Goal: Find specific page/section: Find specific page/section

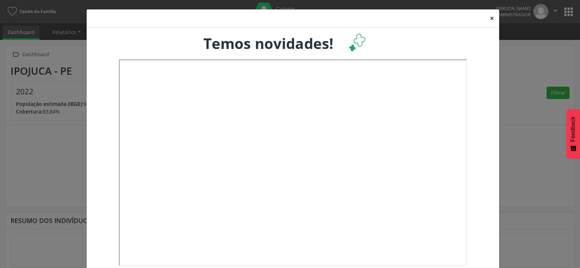
click at [489, 16] on button "×" at bounding box center [491, 18] width 14 height 18
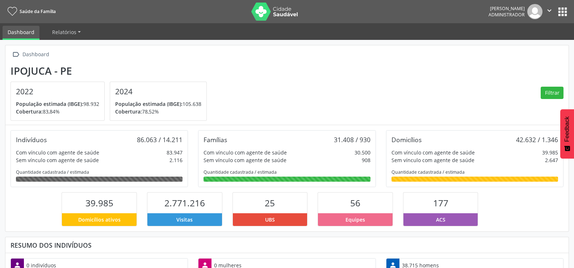
scroll to position [120, 188]
click at [558, 10] on button "apps" at bounding box center [563, 11] width 13 height 13
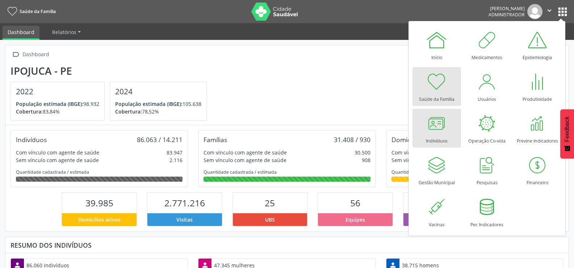
click at [427, 132] on div at bounding box center [437, 123] width 22 height 22
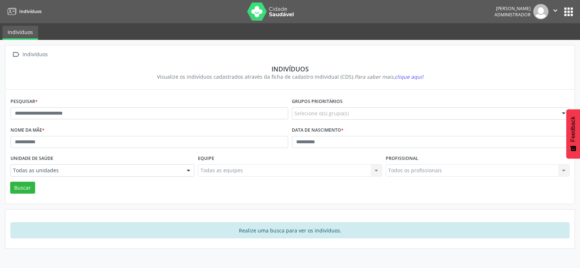
click at [573, 12] on button "apps" at bounding box center [568, 11] width 13 height 13
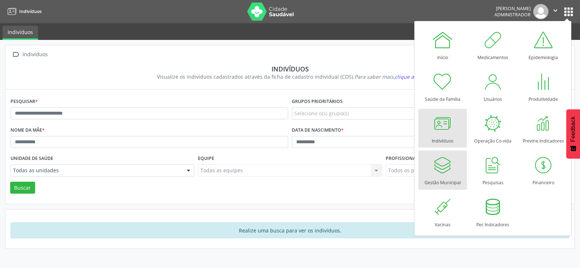
click at [442, 163] on div at bounding box center [443, 165] width 22 height 22
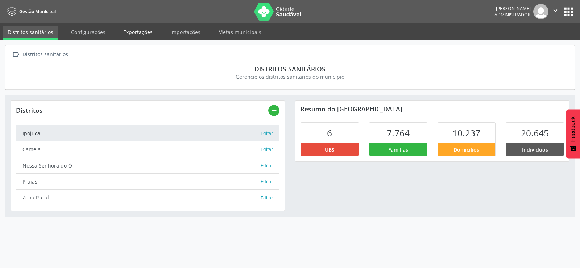
click at [134, 33] on link "Exportações" at bounding box center [137, 32] width 39 height 13
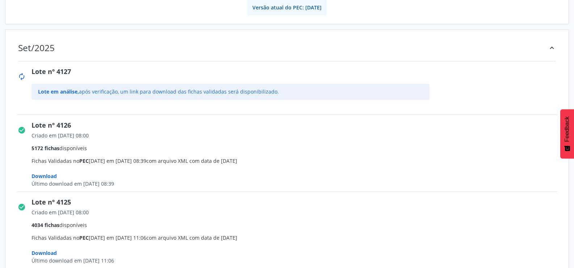
scroll to position [109, 0]
